Goal: Task Accomplishment & Management: Manage account settings

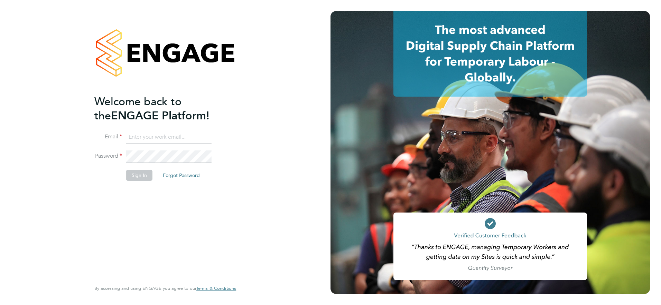
paste input "[EMAIL_ADDRESS][DOMAIN_NAME]"
type input "[EMAIL_ADDRESS][DOMAIN_NAME]"
click at [145, 177] on button "Sign In" at bounding box center [139, 175] width 26 height 11
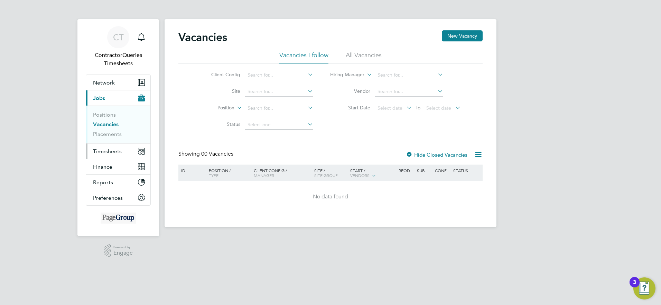
click at [111, 150] on span "Timesheets" at bounding box center [107, 151] width 29 height 7
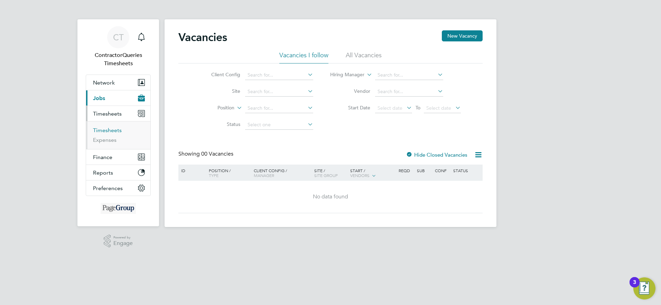
click at [114, 131] on link "Timesheets" at bounding box center [107, 130] width 29 height 7
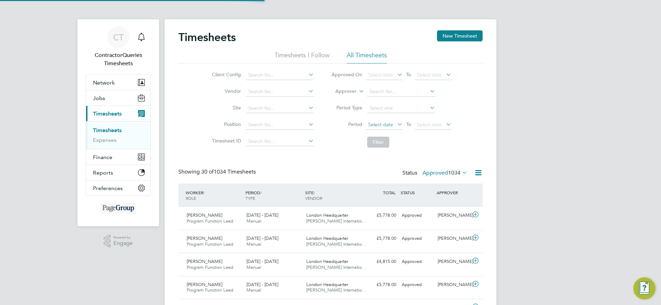
click at [368, 52] on li "All Timesheets" at bounding box center [367, 57] width 40 height 12
click at [387, 123] on span "Select date" at bounding box center [380, 125] width 25 height 6
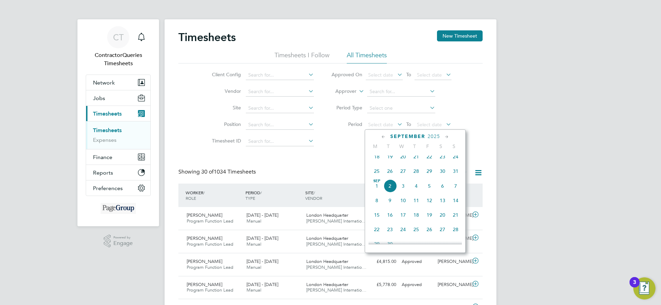
click at [376, 161] on span "18" at bounding box center [376, 156] width 13 height 13
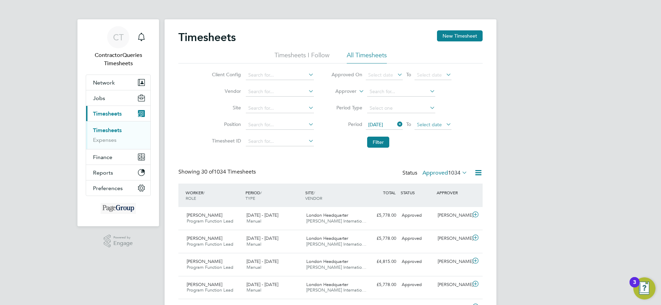
click at [441, 125] on span "Select date" at bounding box center [429, 125] width 25 height 6
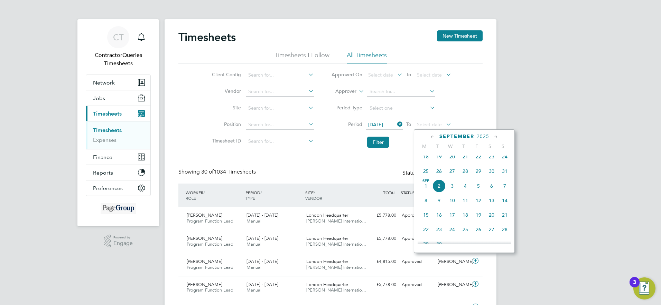
click at [440, 177] on span "26" at bounding box center [438, 171] width 13 height 13
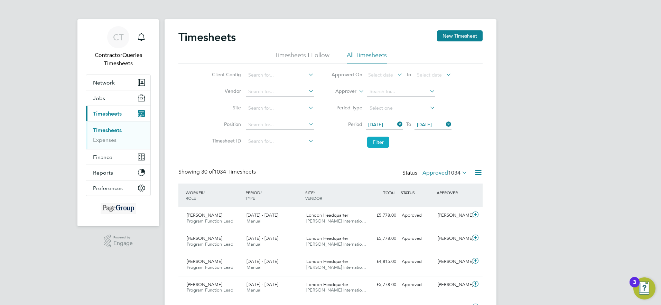
click at [380, 141] on button "Filter" at bounding box center [378, 142] width 22 height 11
click at [460, 174] on icon at bounding box center [460, 173] width 0 height 10
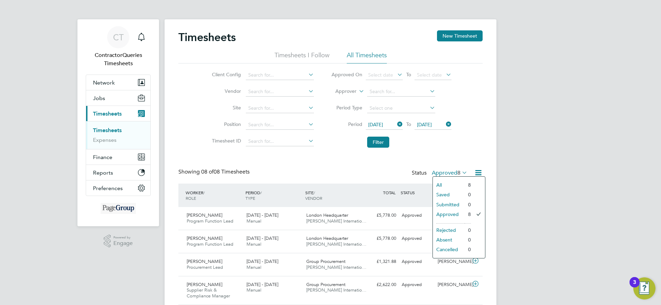
click at [454, 216] on li "Approved" at bounding box center [449, 215] width 32 height 10
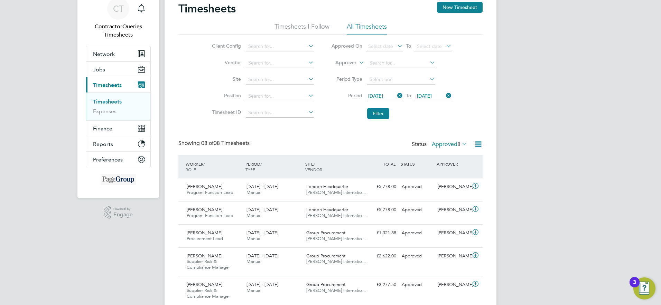
click at [475, 142] on icon at bounding box center [478, 144] width 9 height 9
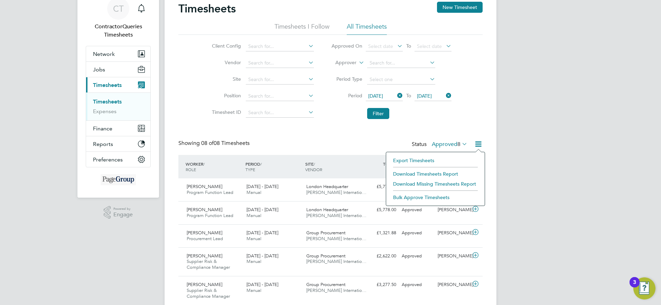
click at [408, 174] on li "Download Timesheets Report" at bounding box center [435, 174] width 92 height 10
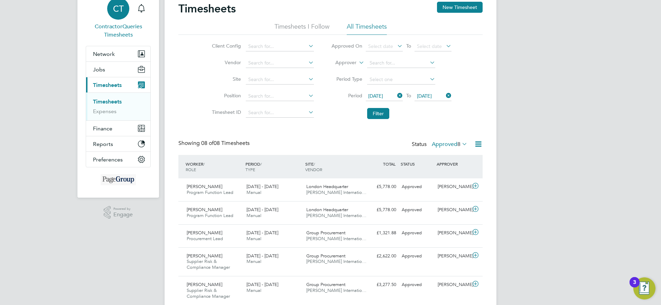
click at [118, 7] on span "CT" at bounding box center [118, 8] width 11 height 9
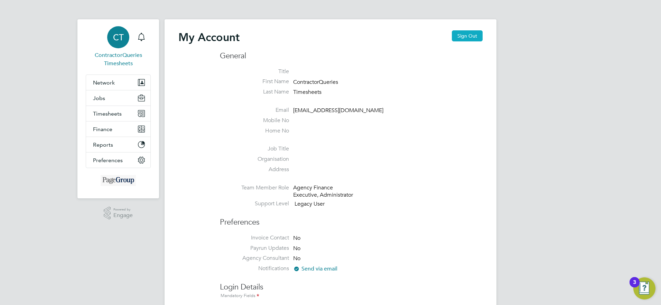
click at [462, 36] on button "Sign Out" at bounding box center [467, 35] width 31 height 11
